Goal: Download file/media

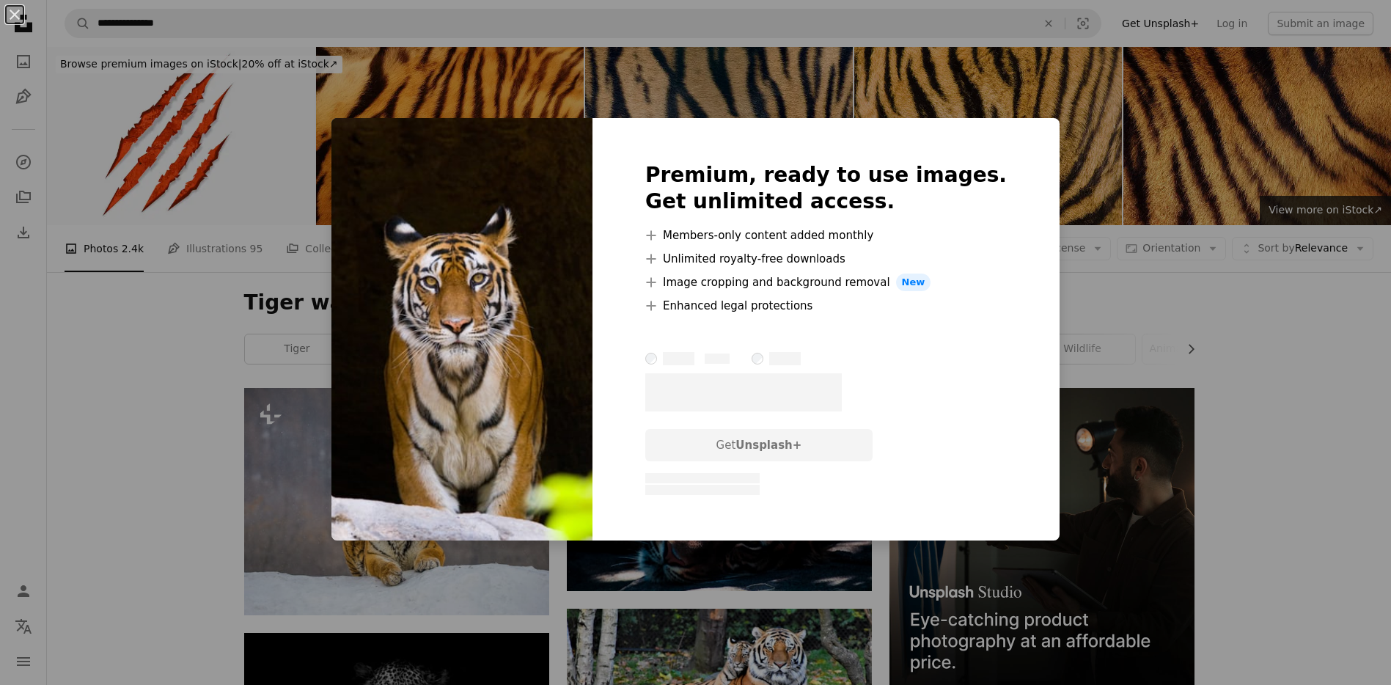
scroll to position [665, 0]
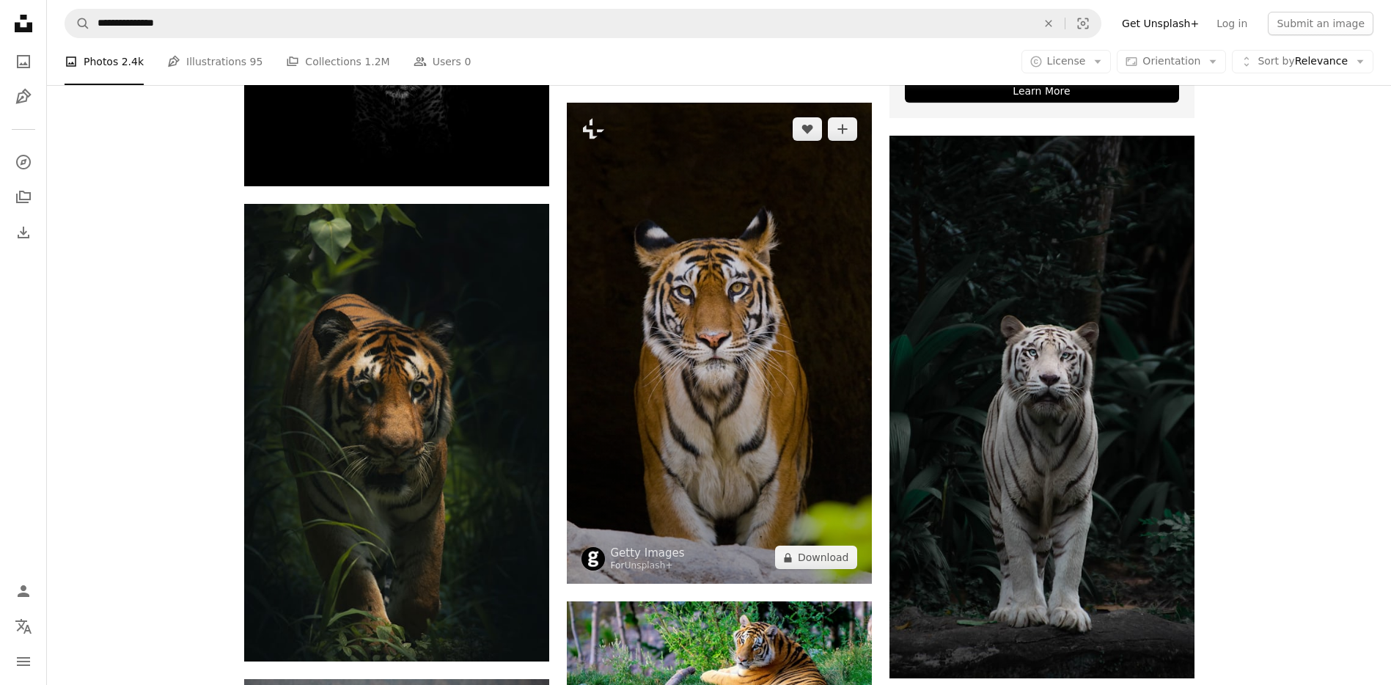
click at [614, 316] on img at bounding box center [719, 343] width 305 height 481
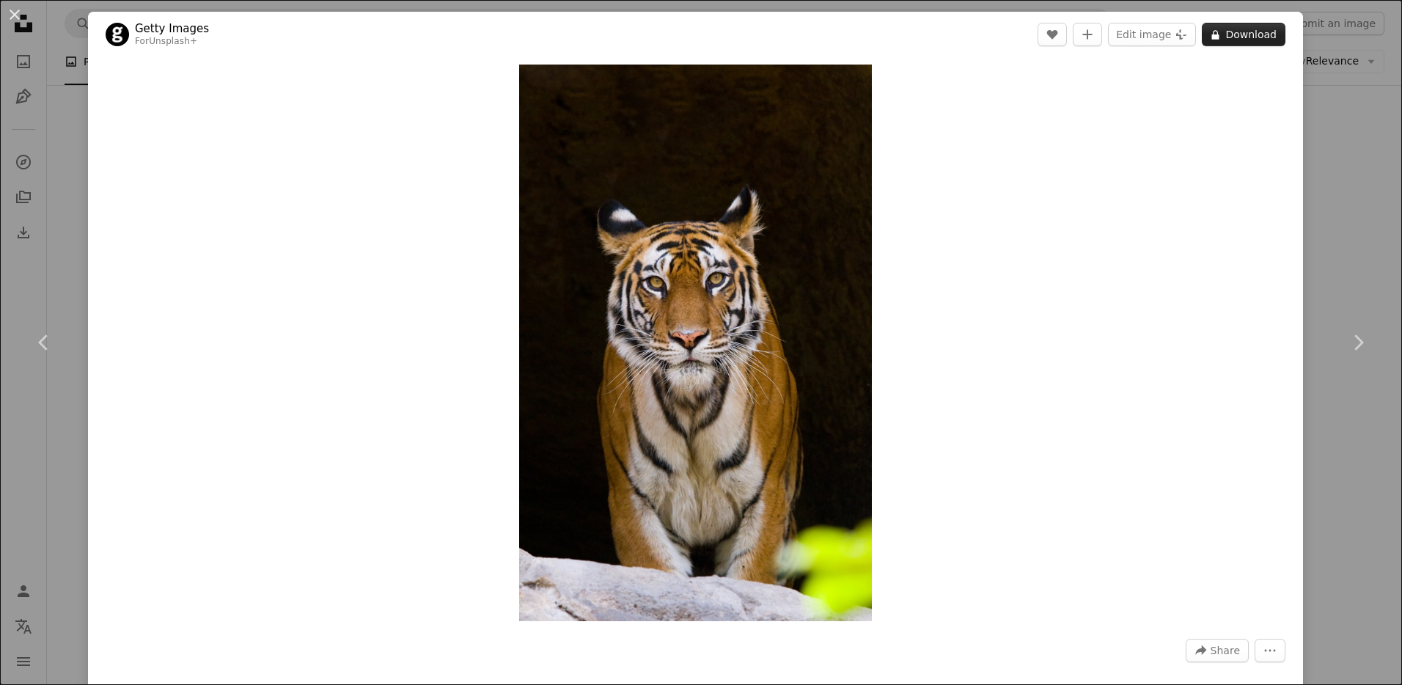
click at [1236, 33] on button "A lock Download" at bounding box center [1244, 34] width 84 height 23
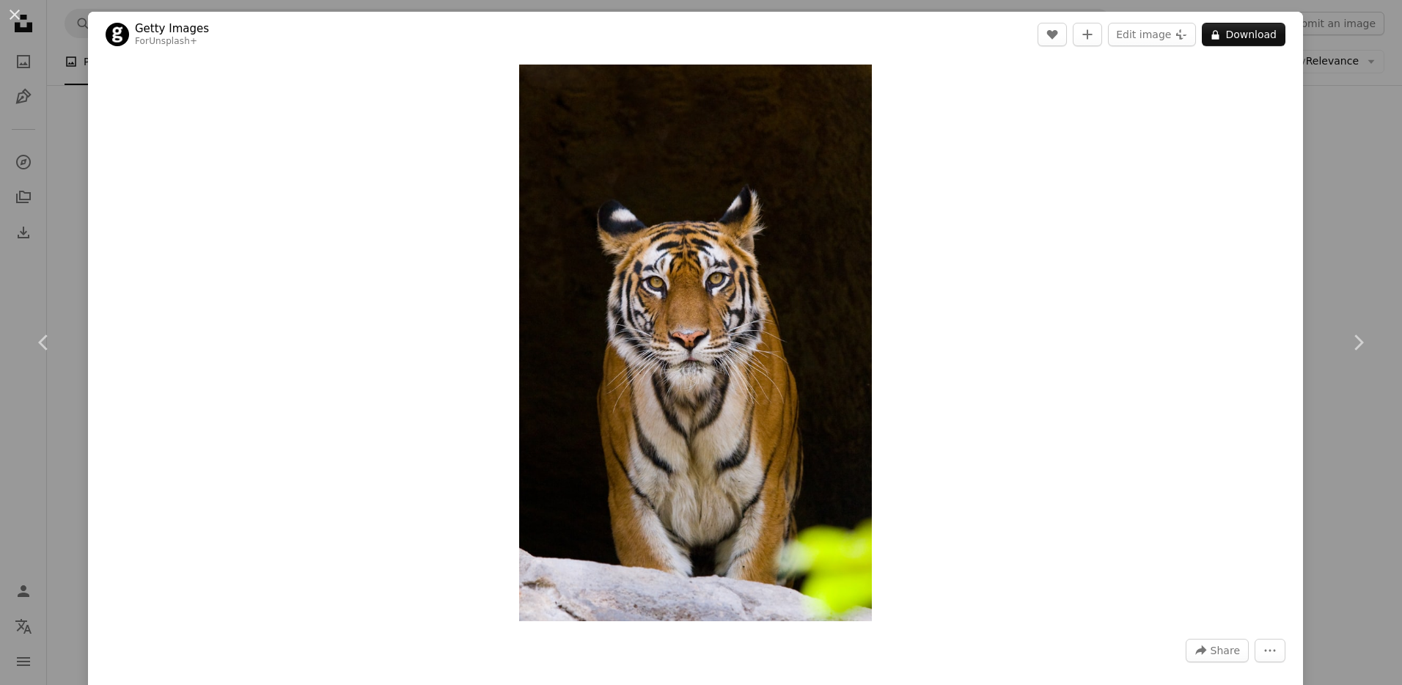
click at [63, 74] on div "An X shape Chevron left Chevron right Getty Images For Unsplash+ A heart A plus…" at bounding box center [701, 342] width 1402 height 685
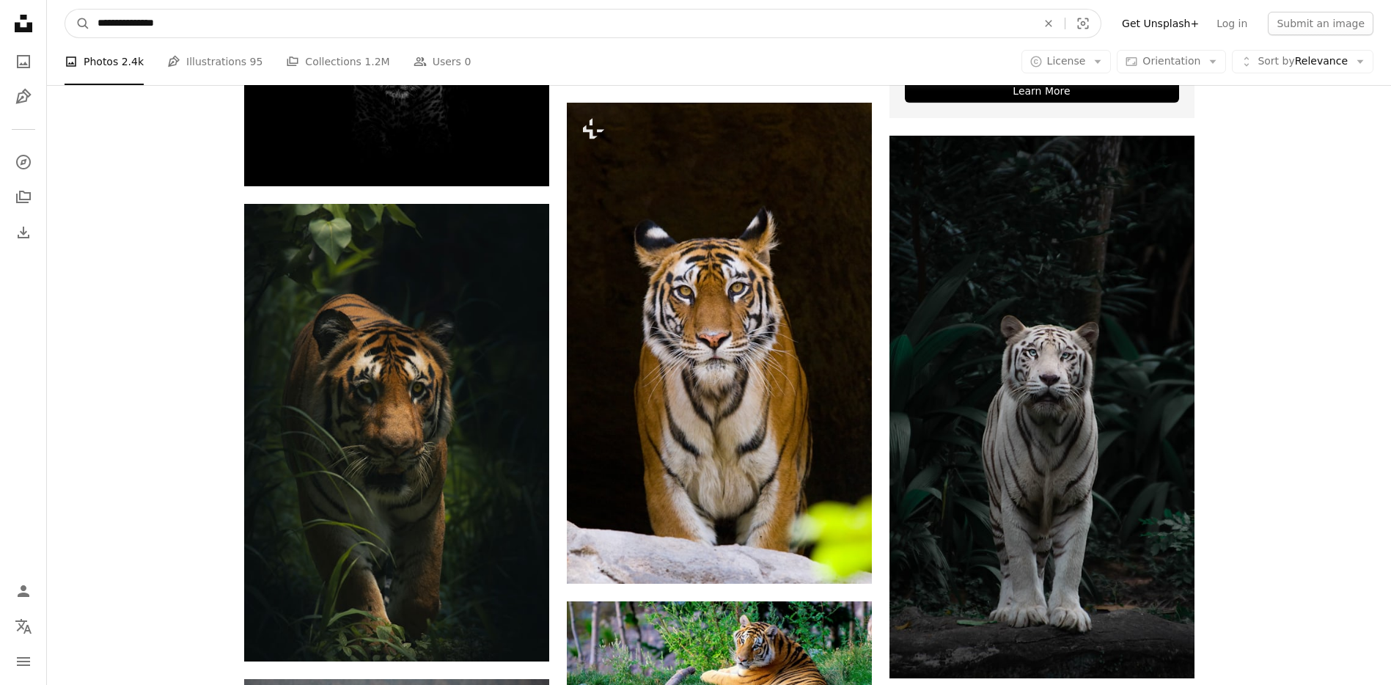
click at [225, 23] on input "**********" at bounding box center [561, 24] width 942 height 28
type input "**********"
click button "A magnifying glass" at bounding box center [77, 24] width 25 height 28
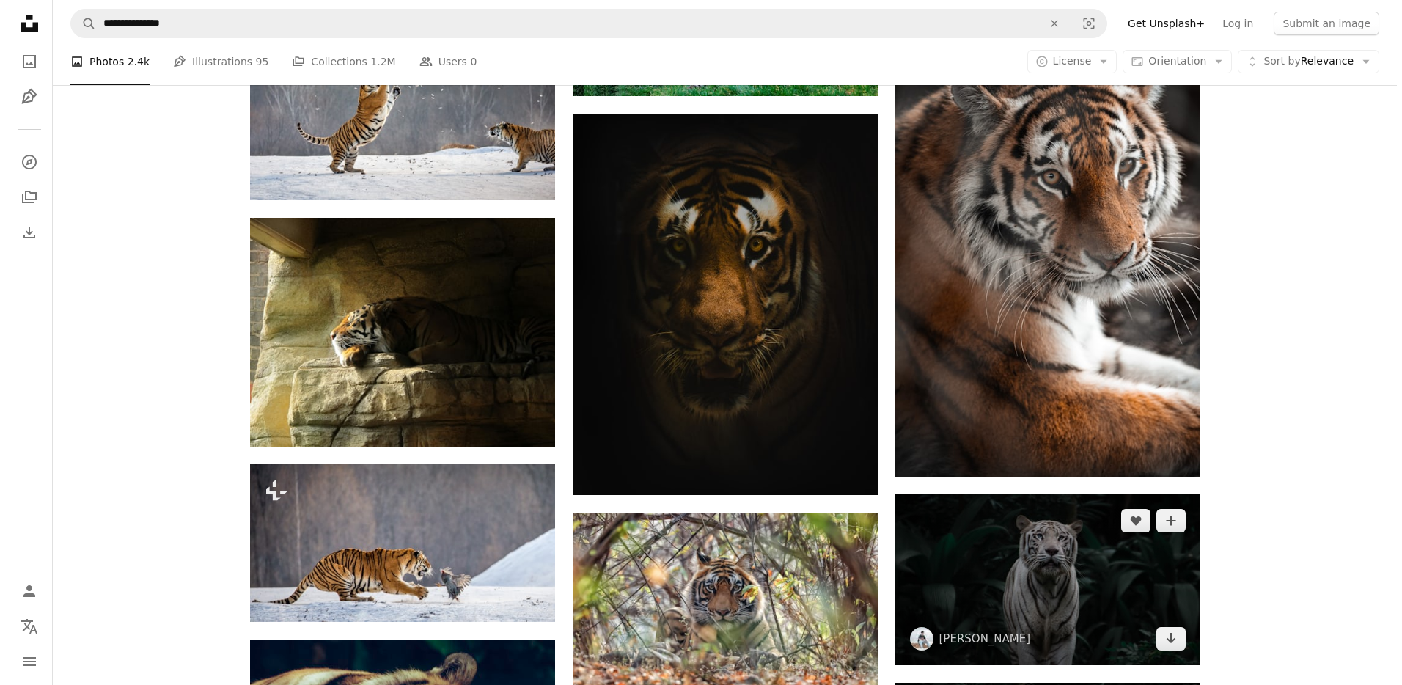
scroll to position [1797, 0]
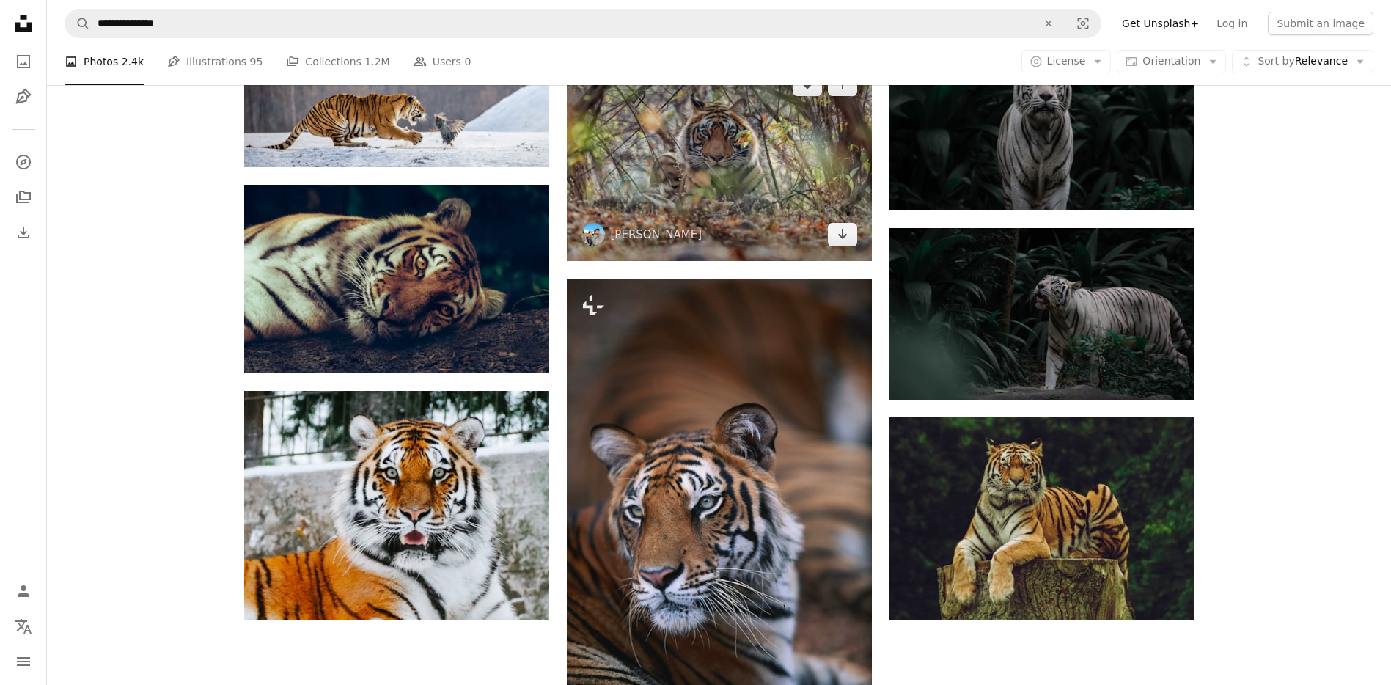
click at [761, 169] on img at bounding box center [719, 159] width 305 height 203
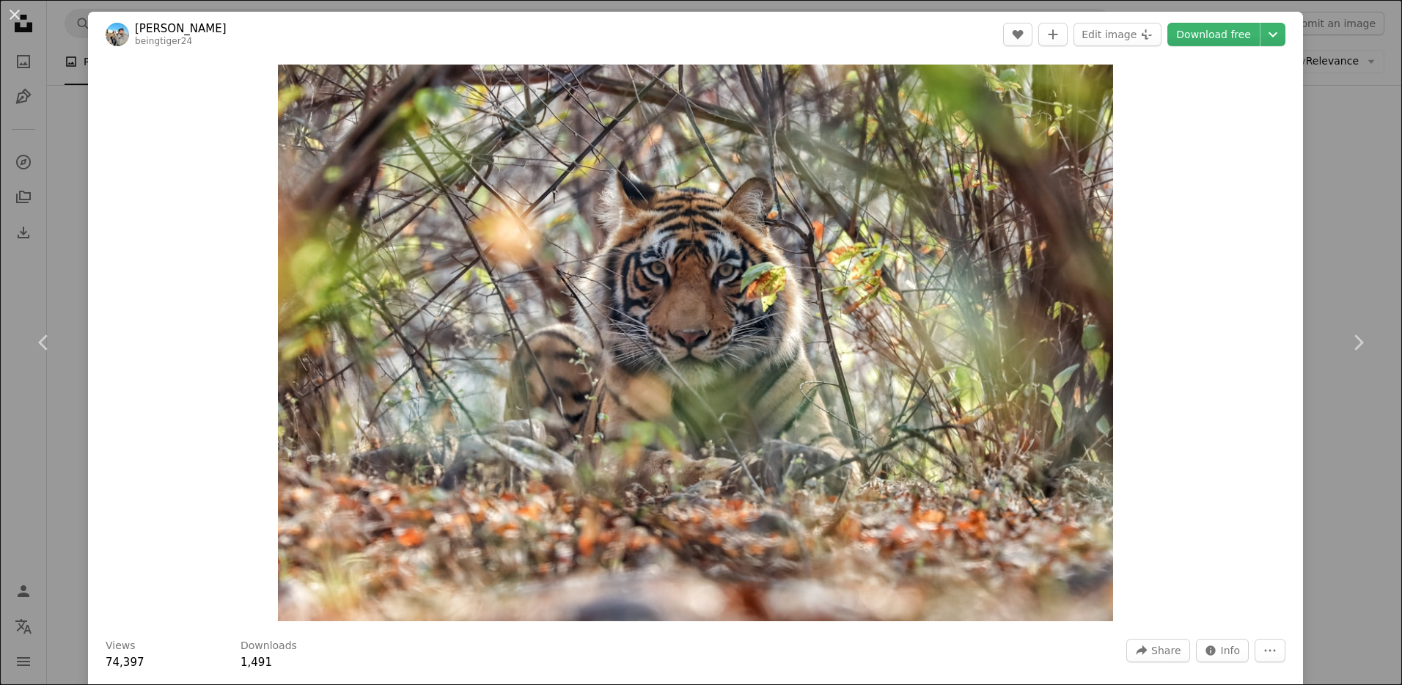
click at [112, 36] on img at bounding box center [117, 34] width 23 height 23
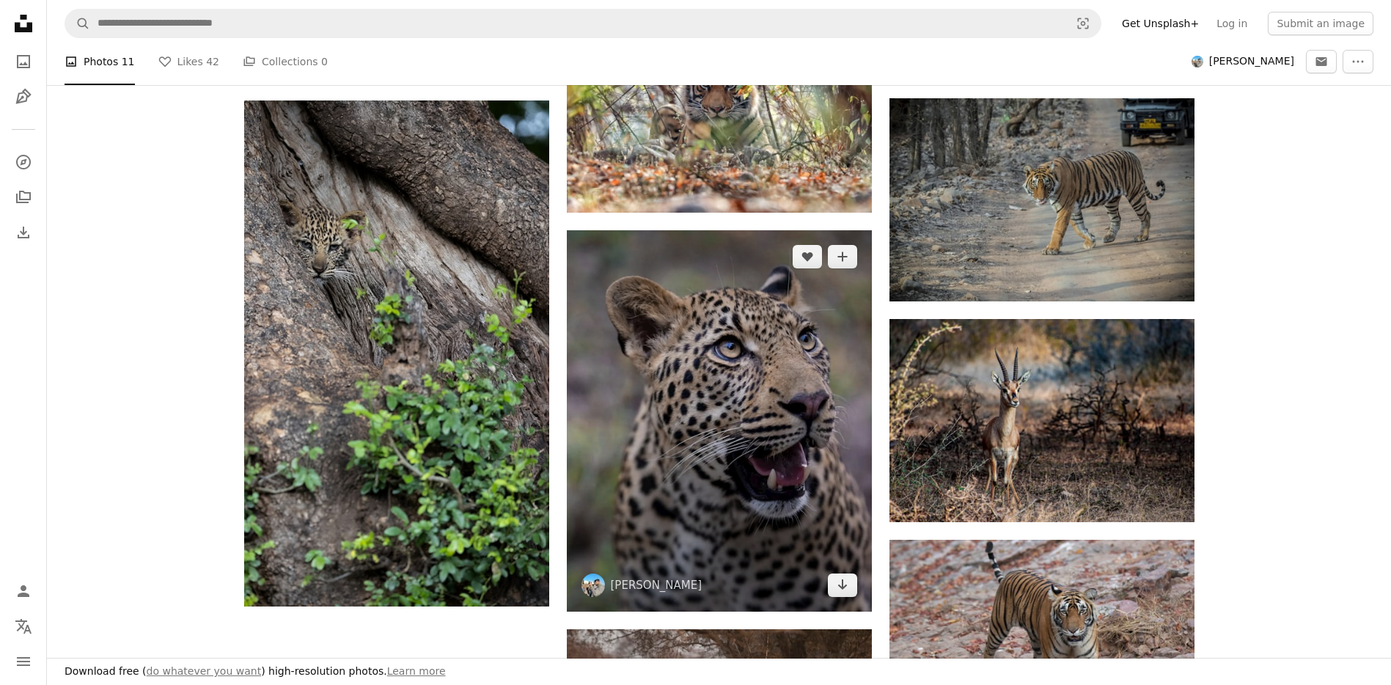
scroll to position [887, 0]
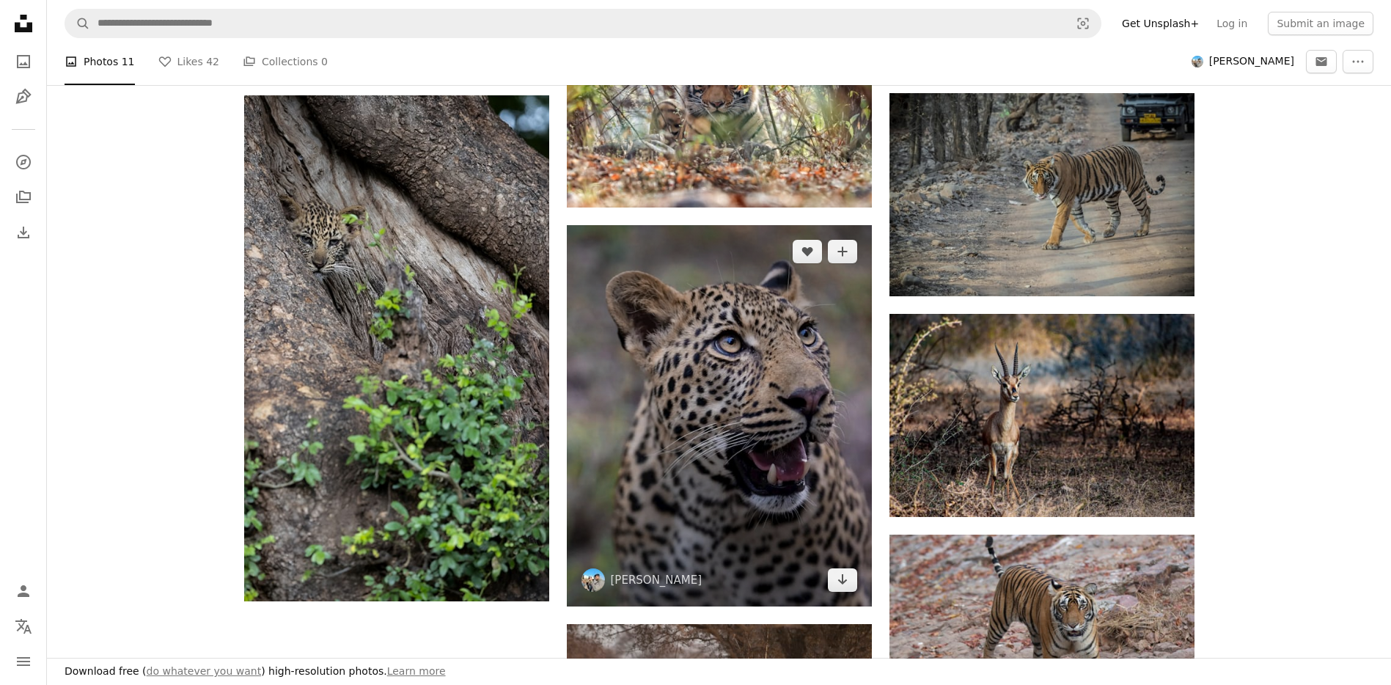
click at [814, 376] on img at bounding box center [719, 415] width 305 height 381
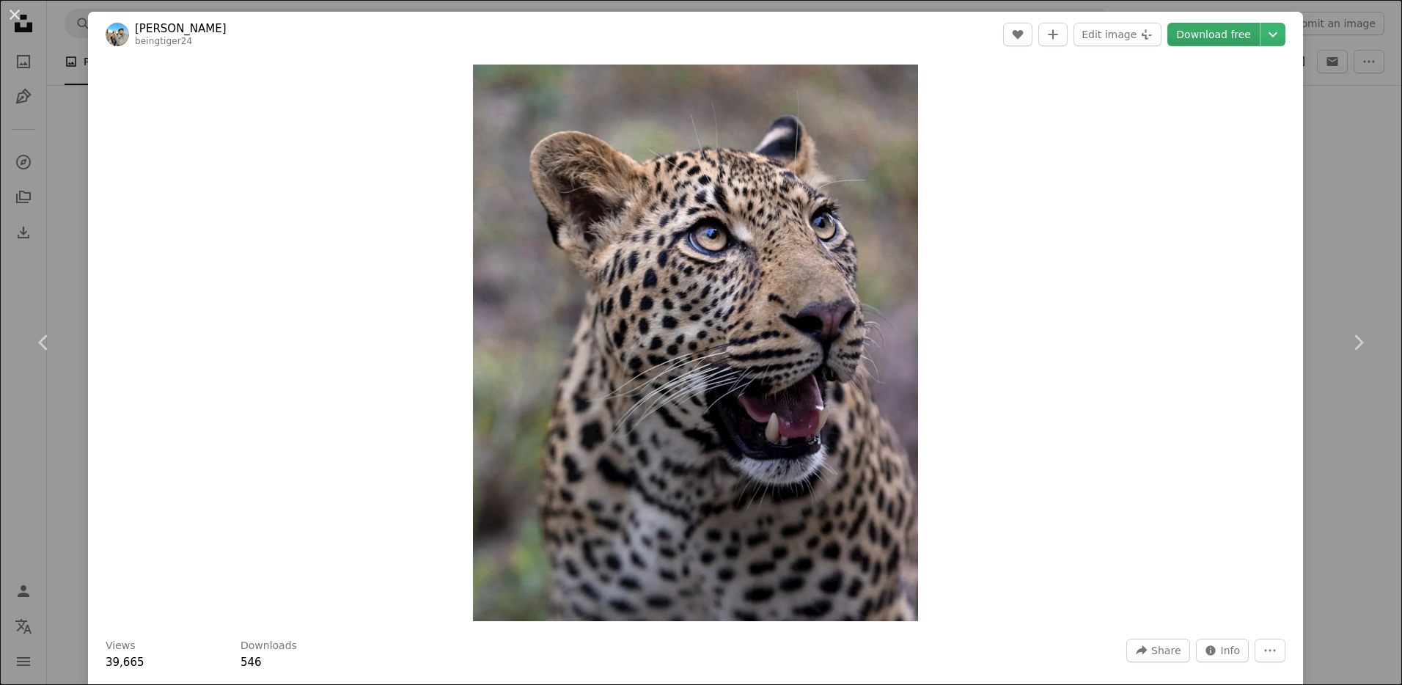
click at [1220, 32] on link "Download free" at bounding box center [1213, 34] width 92 height 23
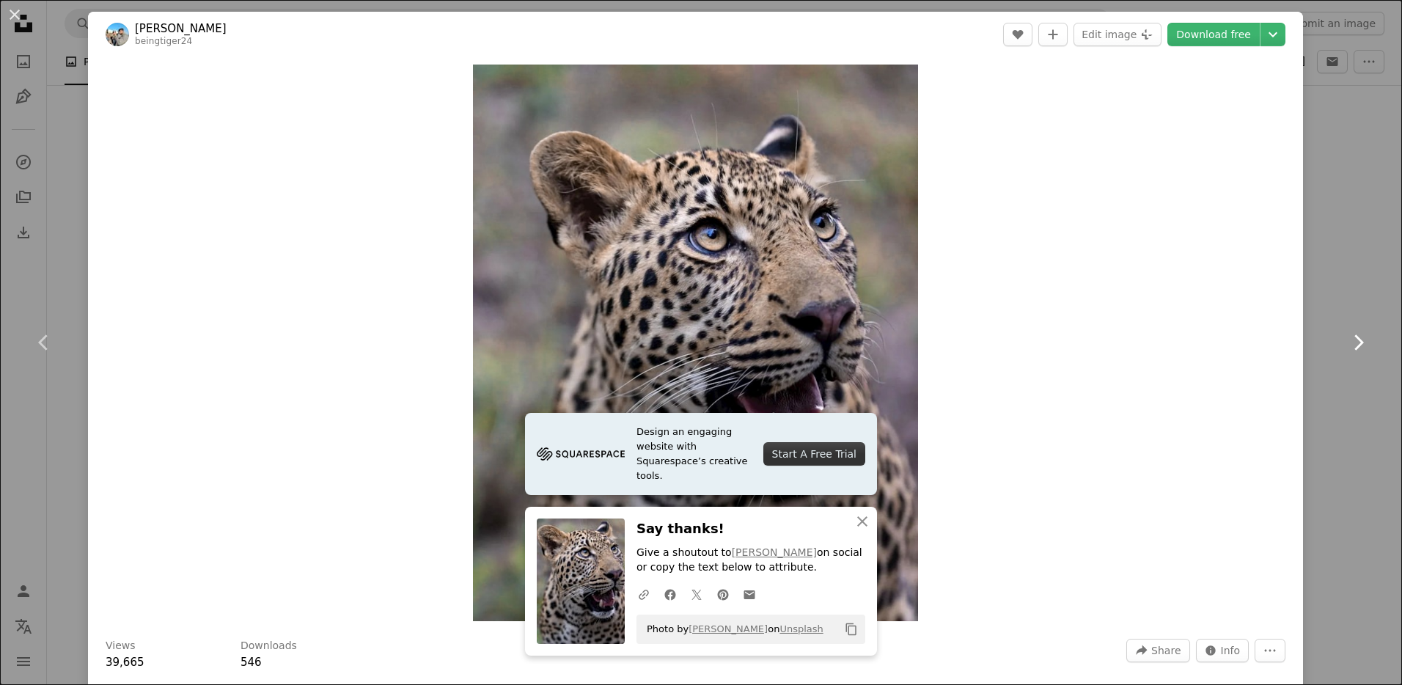
click at [1376, 274] on link "Chevron right" at bounding box center [1358, 342] width 88 height 141
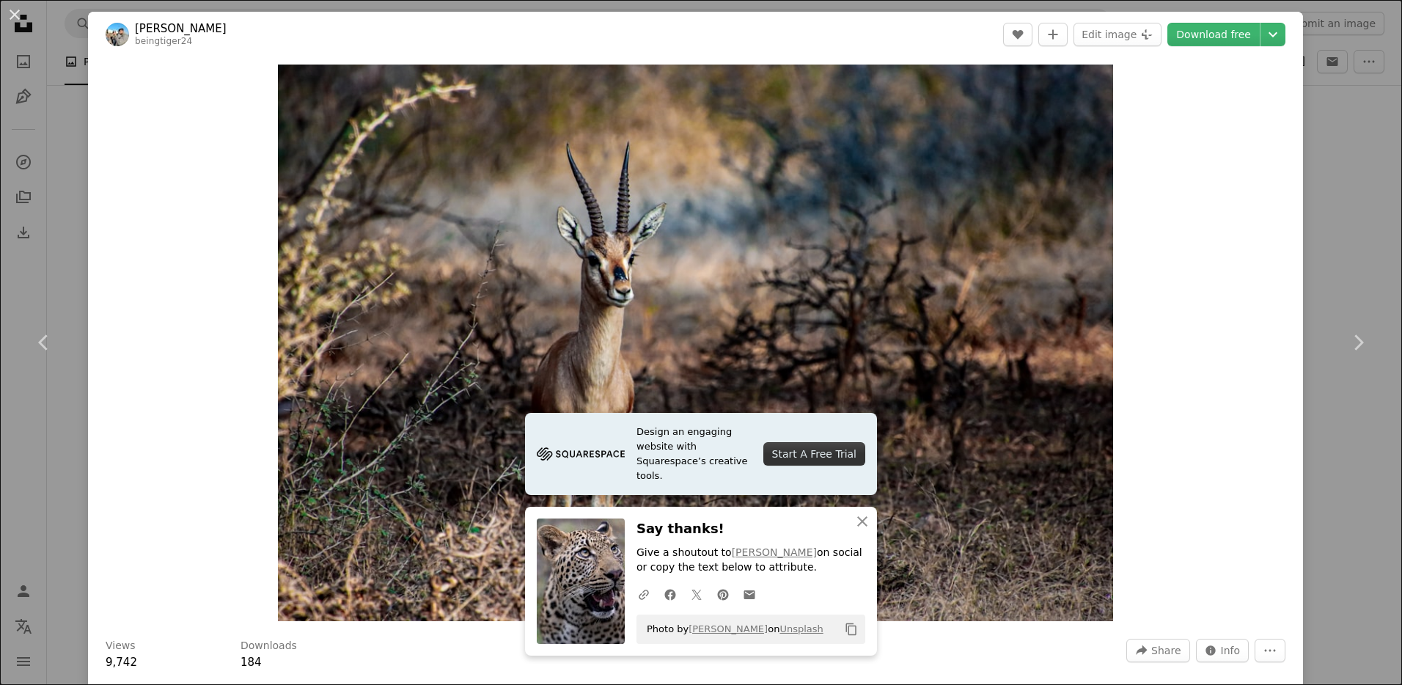
click at [80, 181] on div "An X shape Chevron left Chevron right [PERSON_NAME] beingtiger24 A heart A plus…" at bounding box center [701, 342] width 1402 height 685
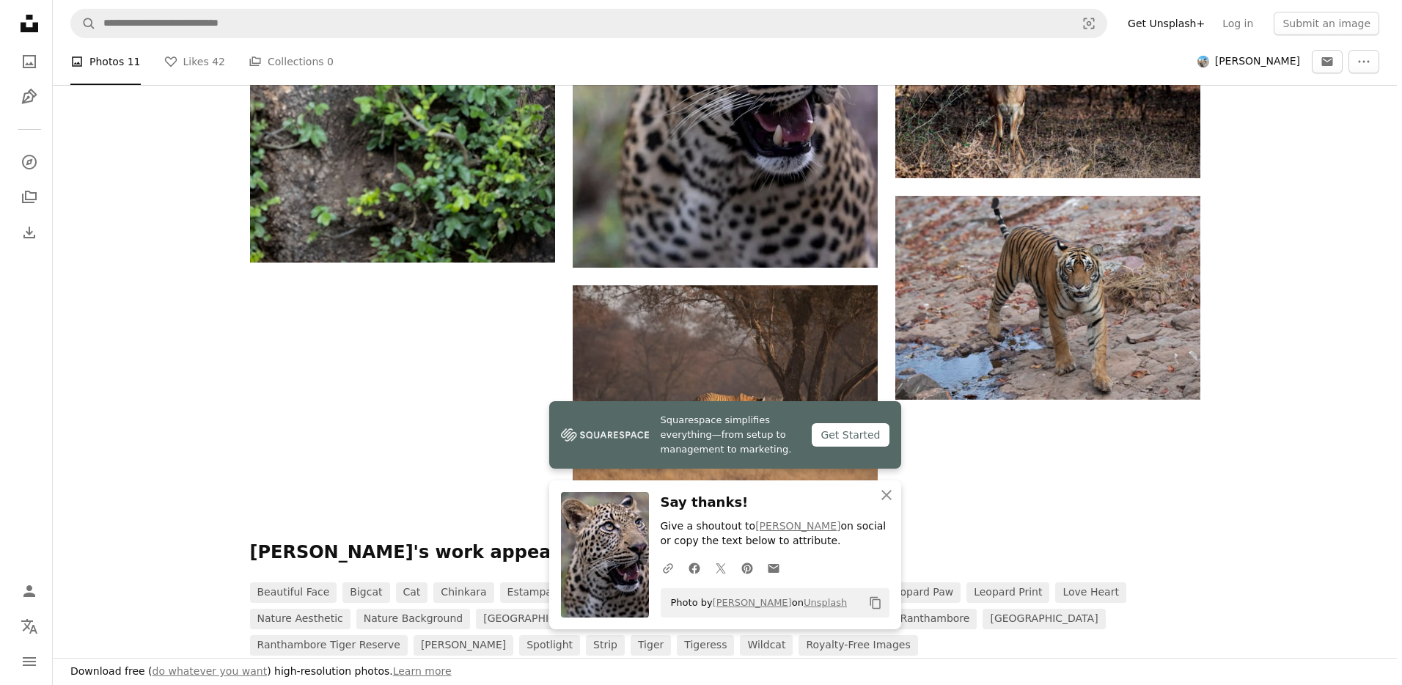
scroll to position [1275, 0]
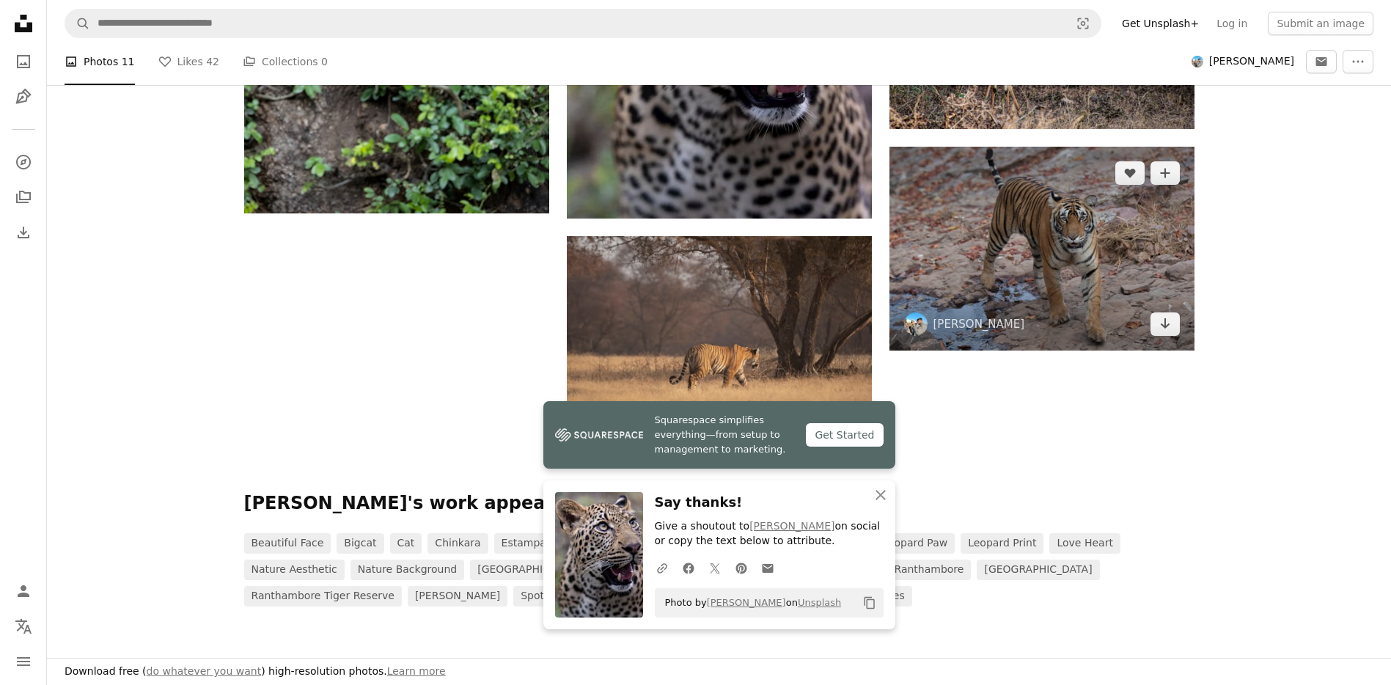
click at [1053, 235] on img at bounding box center [1042, 248] width 305 height 203
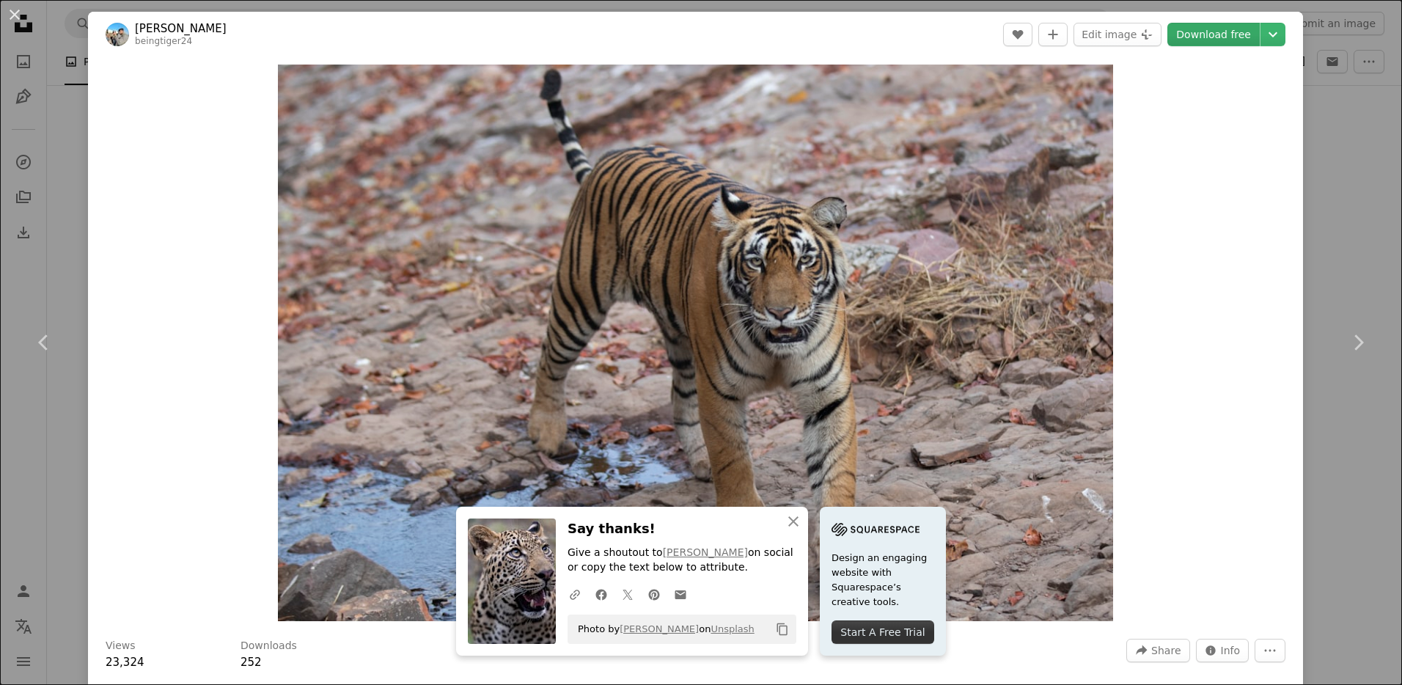
click at [1167, 37] on link "Download free" at bounding box center [1213, 34] width 92 height 23
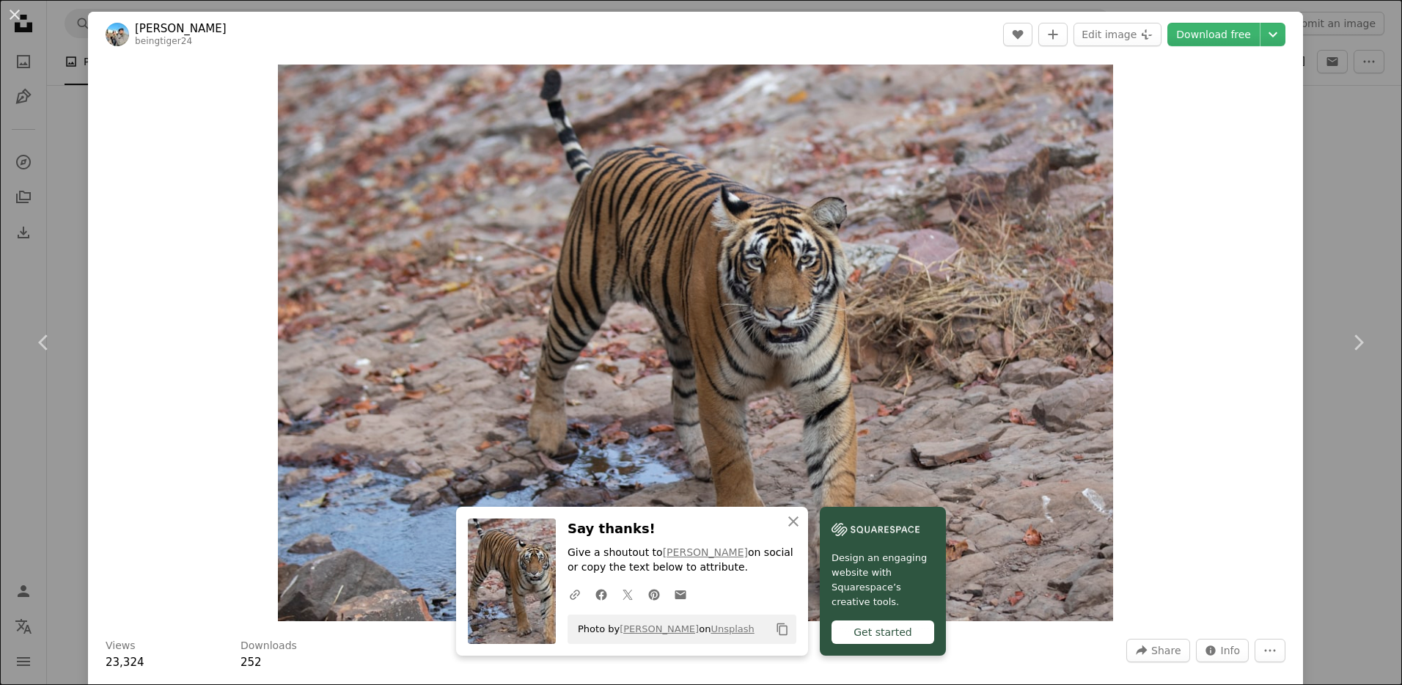
click at [196, 306] on div "Zoom in" at bounding box center [695, 342] width 1215 height 571
click at [66, 274] on link "Chevron left" at bounding box center [44, 342] width 88 height 141
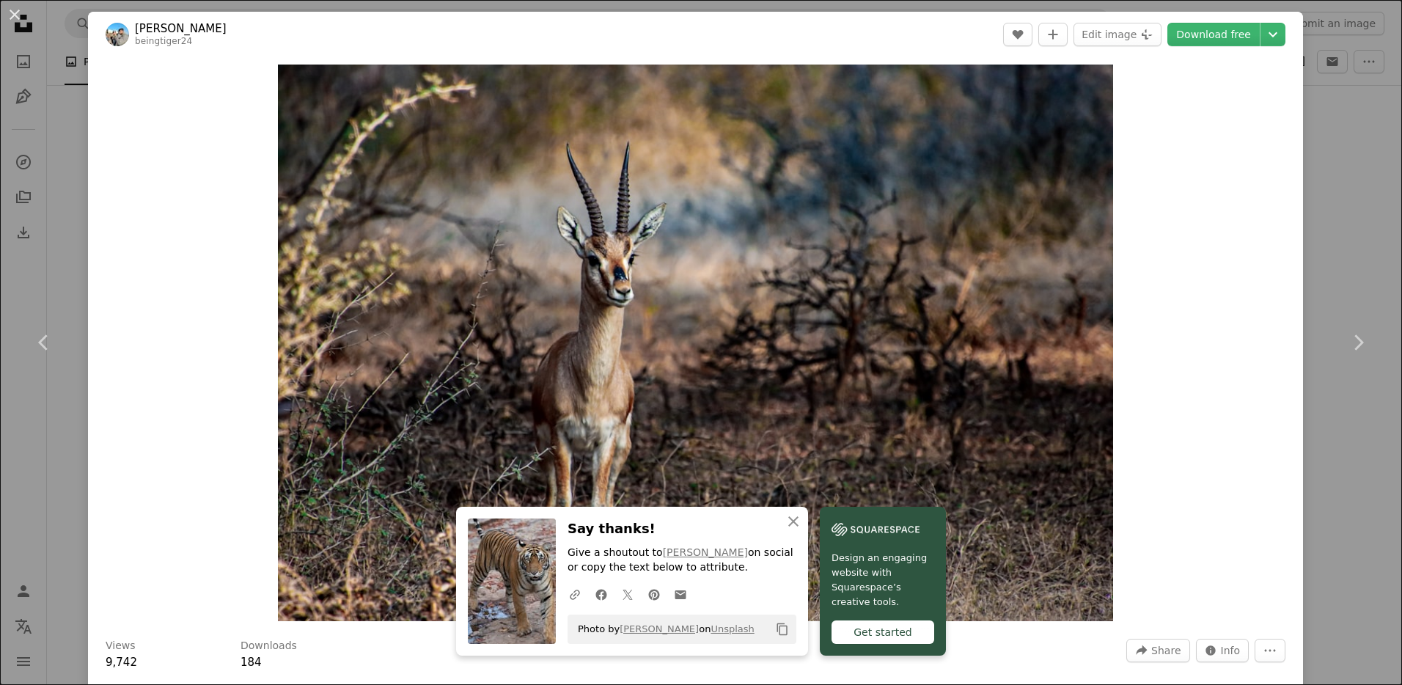
click at [1360, 160] on div "An X shape Chevron left Chevron right [PERSON_NAME] beingtiger24 A heart A plus…" at bounding box center [701, 342] width 1402 height 685
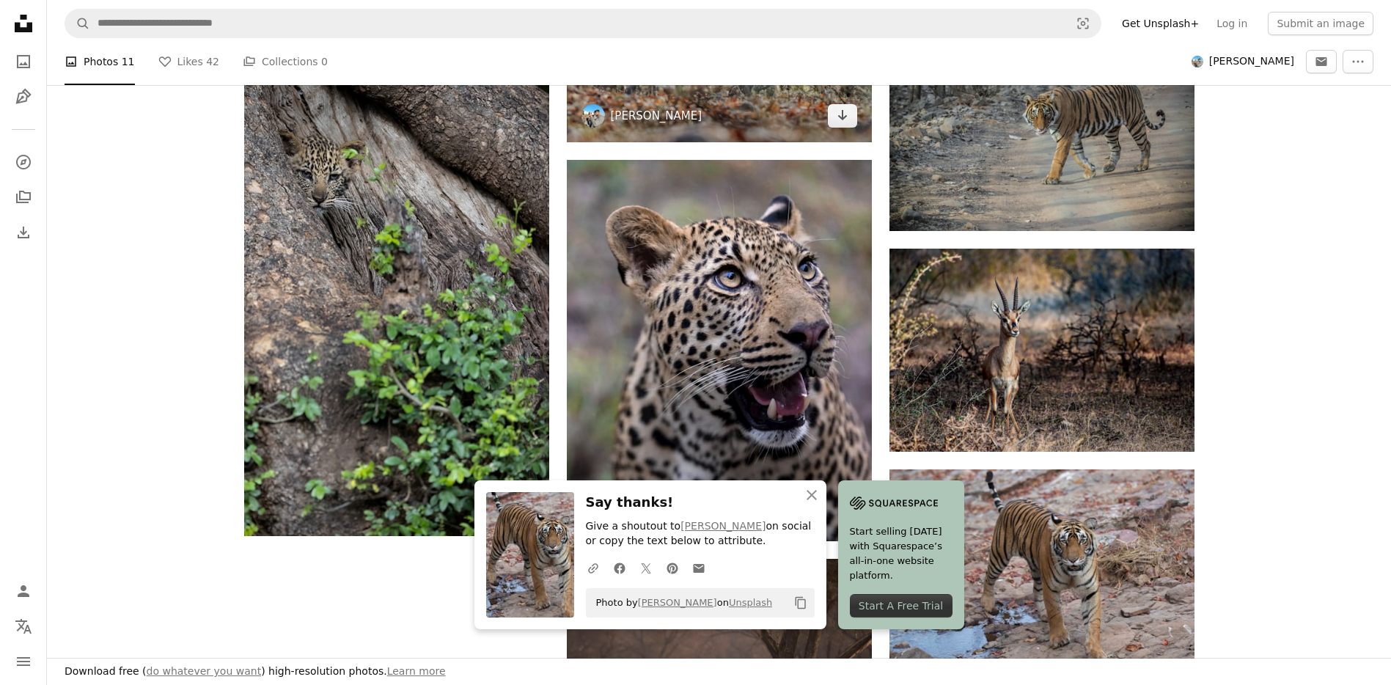
scroll to position [1022, 0]
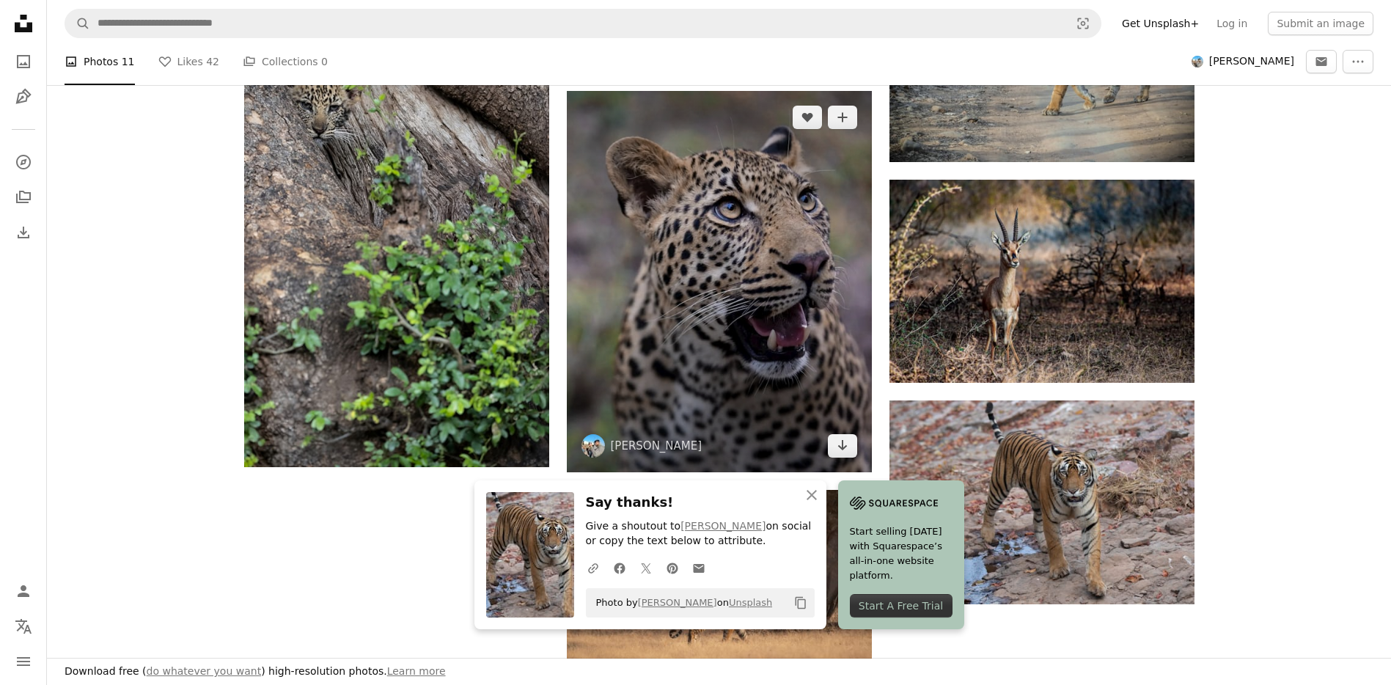
click at [788, 271] on img at bounding box center [719, 281] width 305 height 381
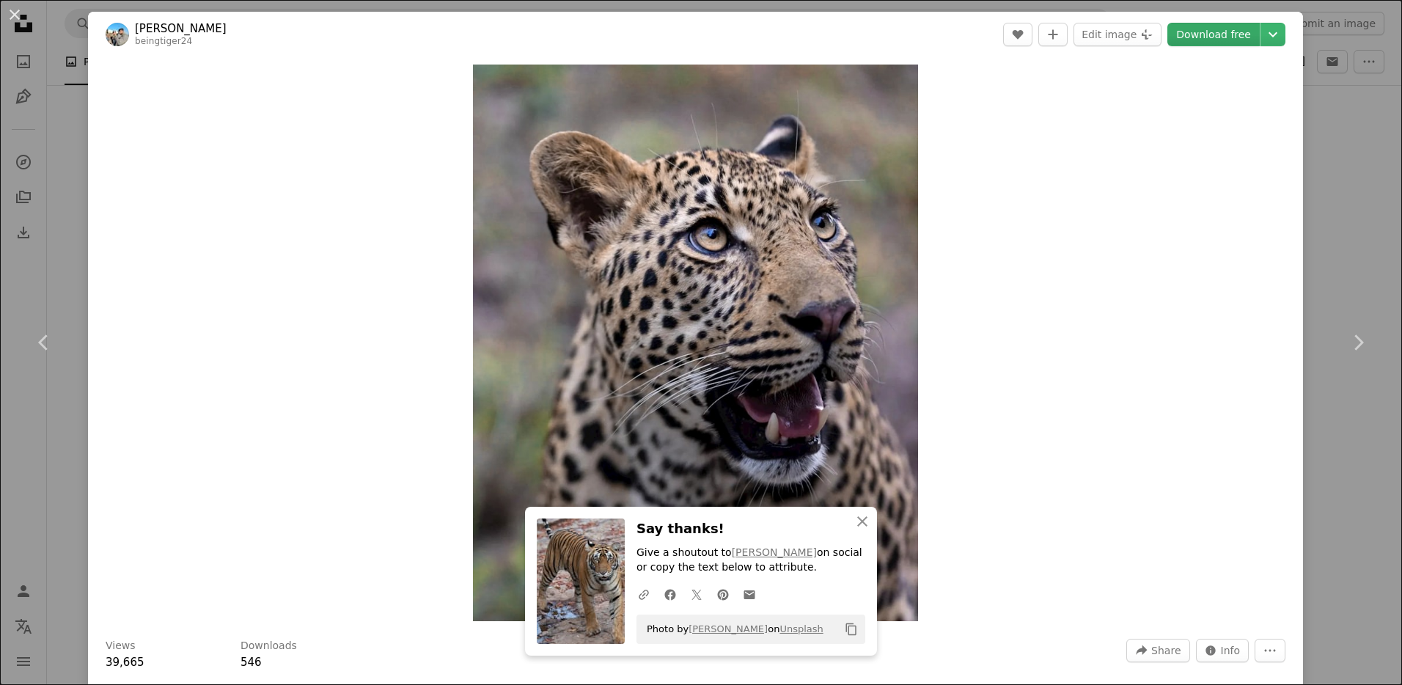
click at [1213, 32] on link "Download free" at bounding box center [1213, 34] width 92 height 23
click at [1347, 213] on div "An X shape Chevron left Chevron right [PERSON_NAME] beingtiger24 A heart A plus…" at bounding box center [701, 342] width 1402 height 685
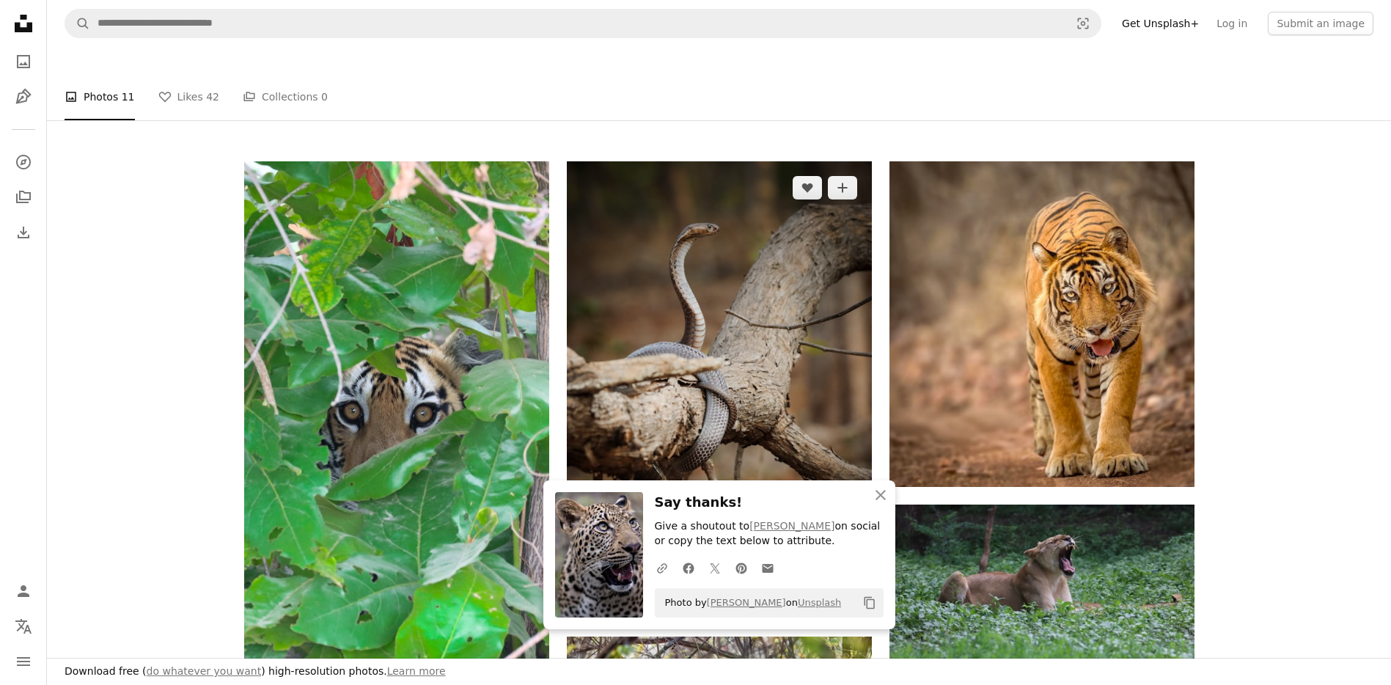
scroll to position [259, 0]
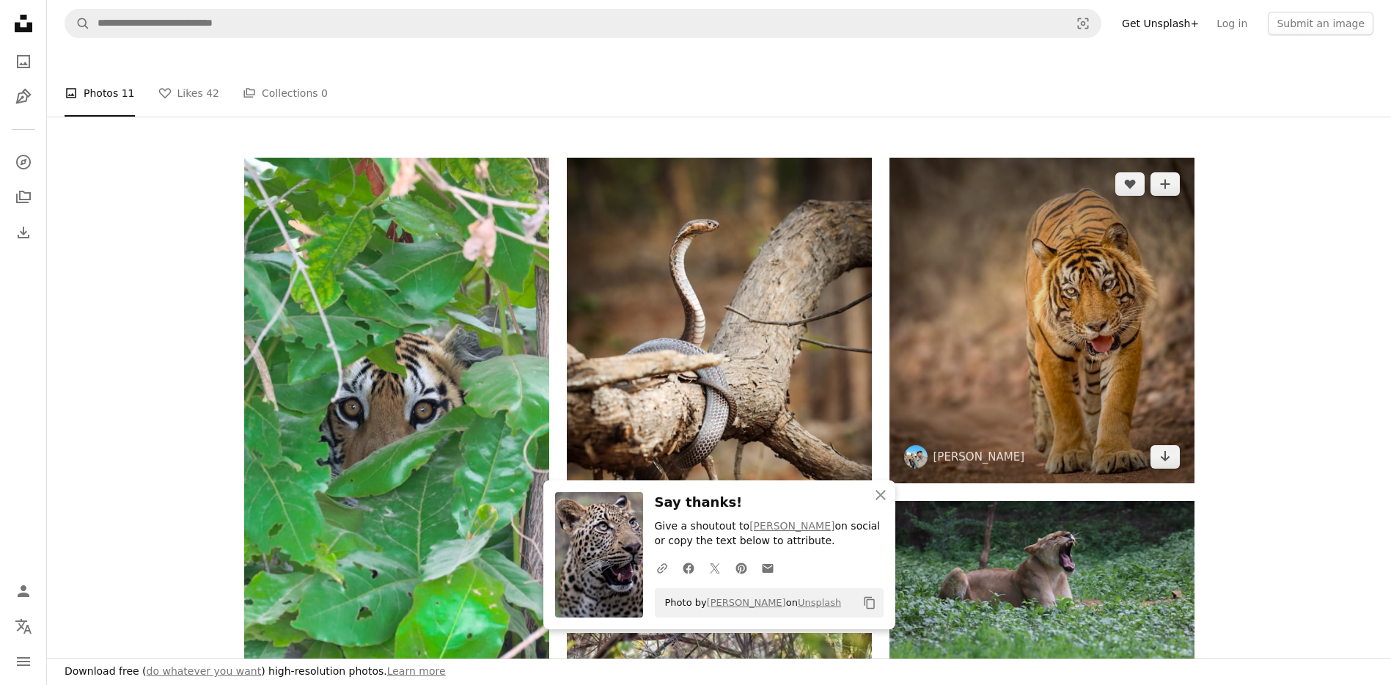
click at [999, 288] on img at bounding box center [1042, 321] width 305 height 326
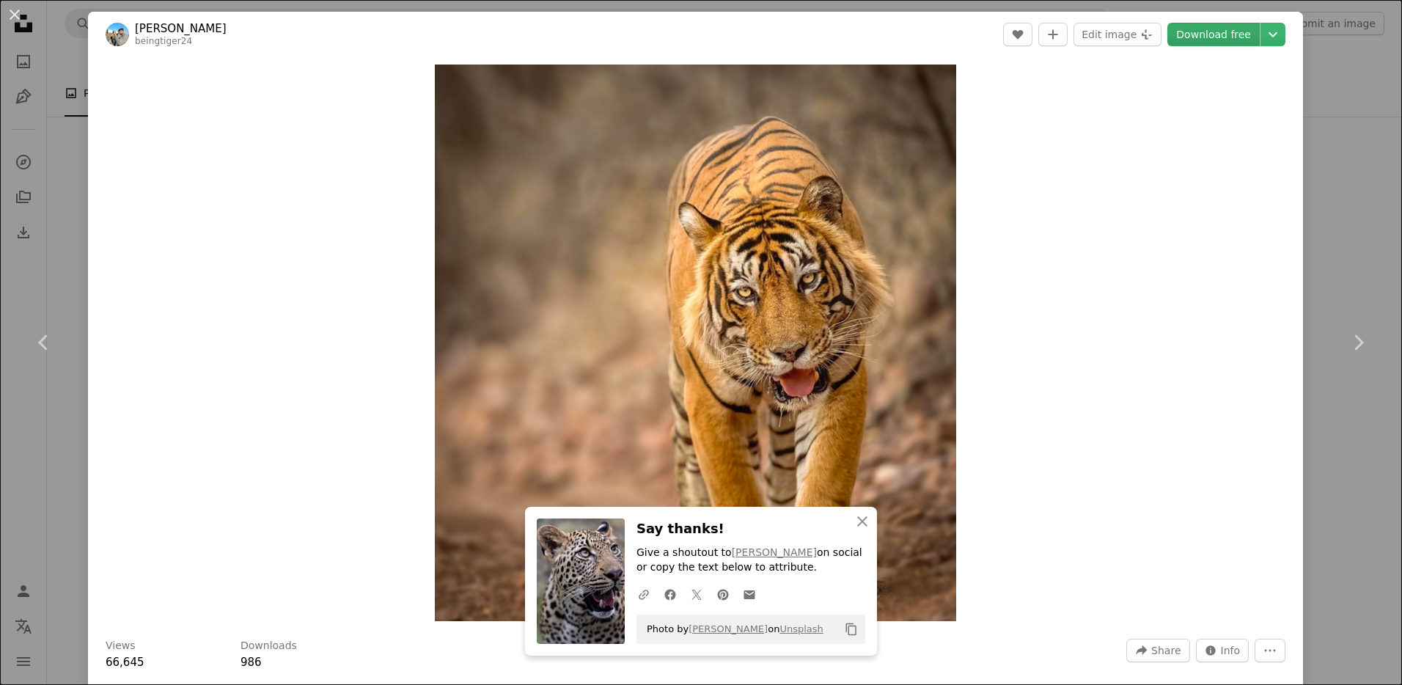
click at [1185, 37] on link "Download free" at bounding box center [1213, 34] width 92 height 23
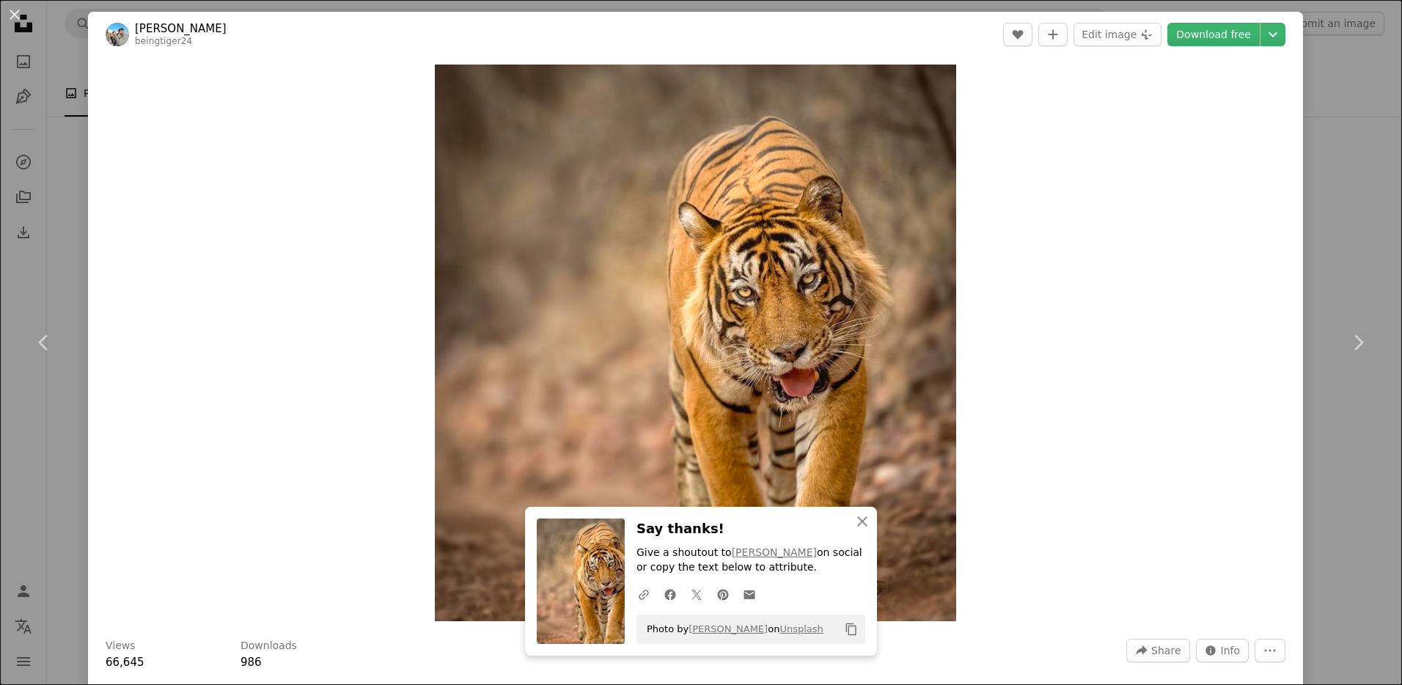
click at [1335, 92] on div "An X shape Chevron left Chevron right [PERSON_NAME] beingtiger24 A heart A plus…" at bounding box center [701, 342] width 1402 height 685
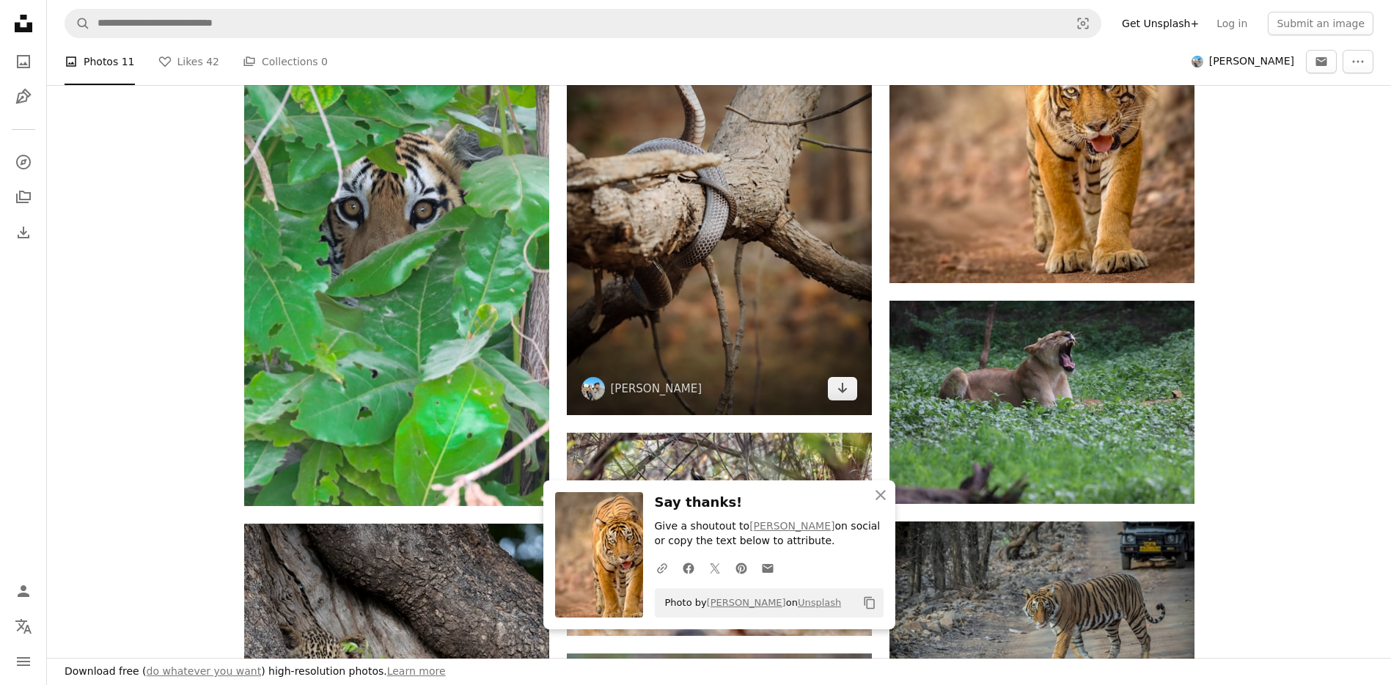
scroll to position [276, 0]
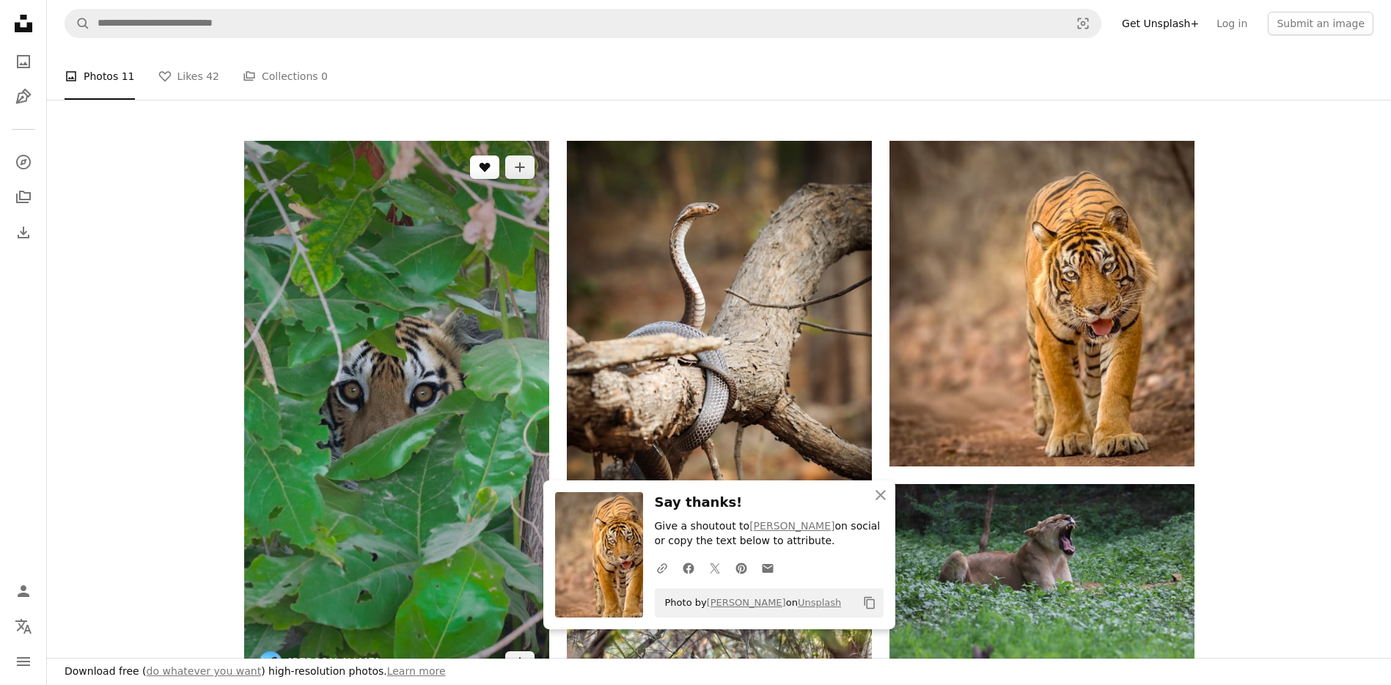
click at [491, 172] on button "A heart" at bounding box center [484, 166] width 29 height 23
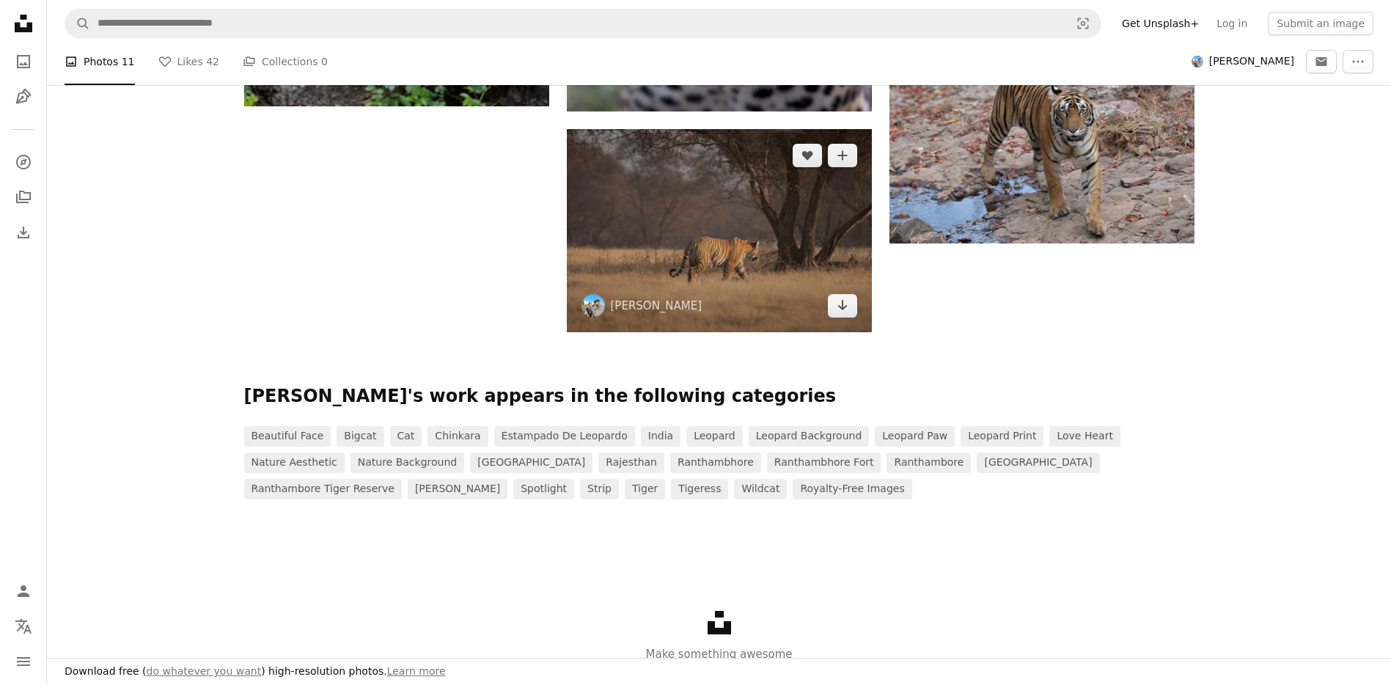
scroll to position [1384, 0]
